Goal: Transaction & Acquisition: Purchase product/service

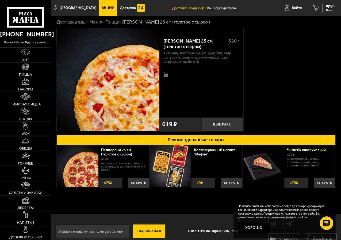
scroll to position [25, 0]
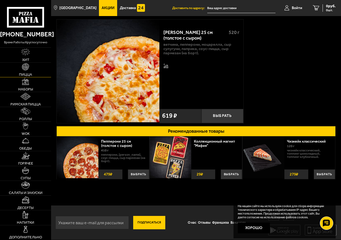
click at [25, 75] on span "Пицца" at bounding box center [25, 74] width 13 height 3
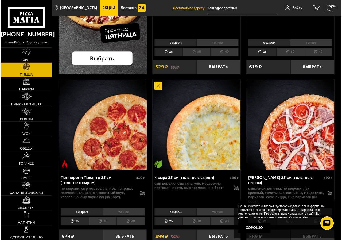
scroll to position [187, 0]
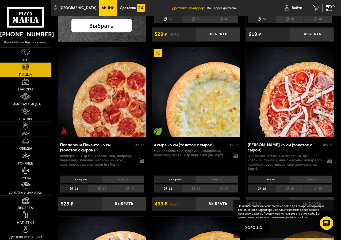
click at [98, 146] on div "Пепперони Пиканто 25 см (толстое с сыром)" at bounding box center [97, 147] width 74 height 10
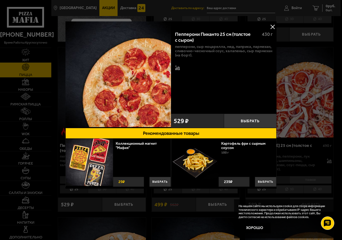
click at [135, 110] on img at bounding box center [119, 74] width 106 height 106
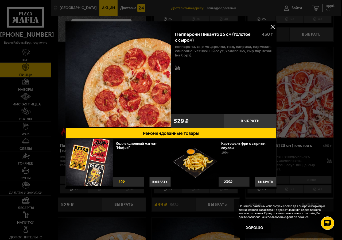
click at [135, 110] on img at bounding box center [119, 74] width 106 height 106
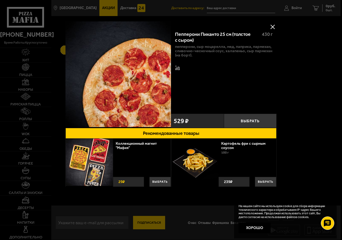
scroll to position [25, 0]
